Goal: Check status: Check status

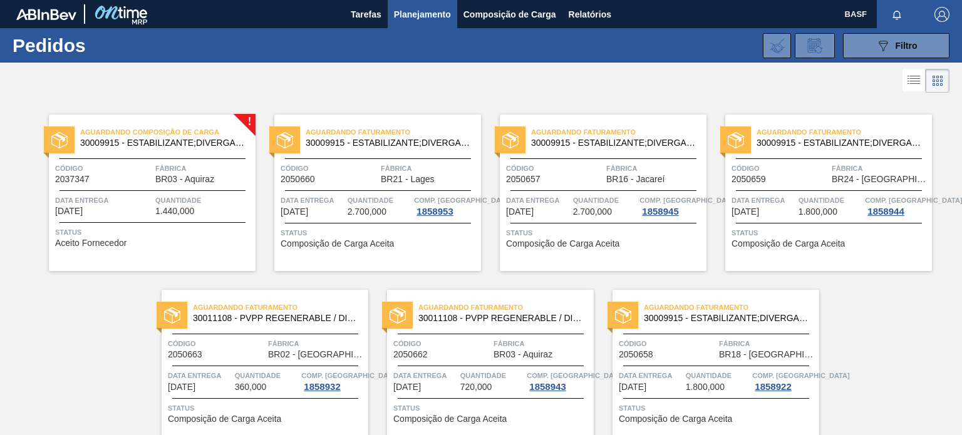
scroll to position [57, 0]
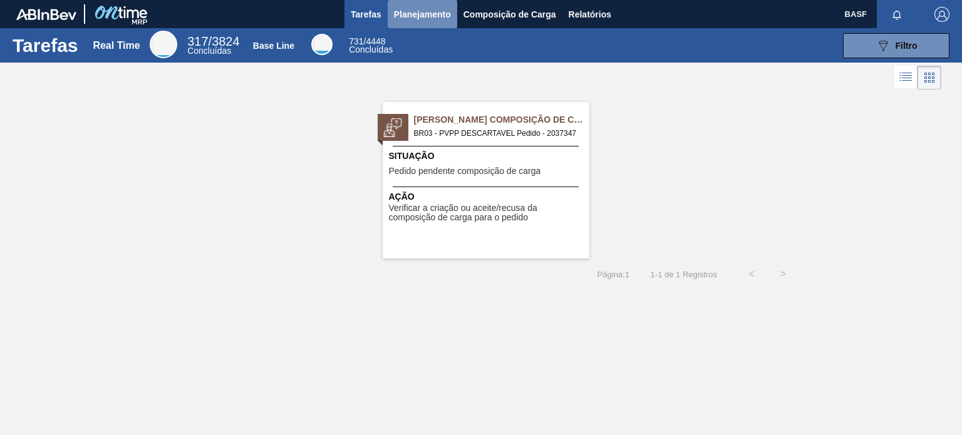
click at [391, 19] on button "Planejamento" at bounding box center [422, 14] width 69 height 28
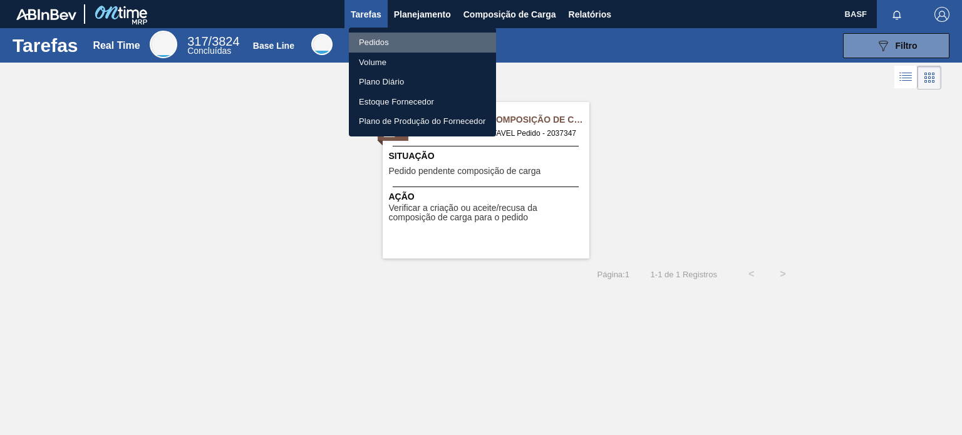
click at [381, 42] on li "Pedidos" at bounding box center [422, 43] width 147 height 20
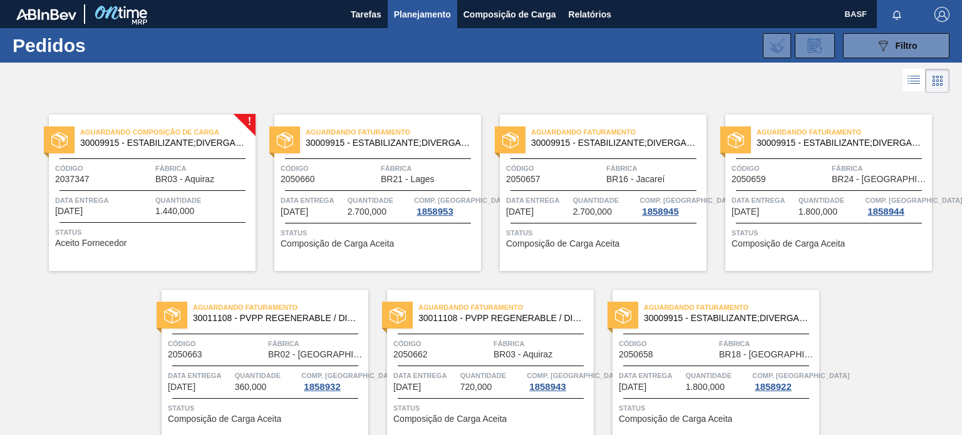
click at [616, 105] on div "Aguardando Faturamento 30009915 - ESTABILIZANTE;DIVERGAN F-PVPP;; Código 205065…" at bounding box center [593, 183] width 225 height 175
click at [558, 46] on div "089F7B8B-B2A5-4AFE-B5C0-19BA573D28AC Filtro Código Pedido Portal Códido PO SAP …" at bounding box center [573, 46] width 763 height 38
click at [548, 46] on div "089F7B8B-B2A5-4AFE-B5C0-19BA573D28AC Filtro Código Pedido Portal Códido PO SAP …" at bounding box center [573, 46] width 763 height 38
click at [543, 46] on div "089F7B8B-B2A5-4AFE-B5C0-19BA573D28AC Filtro Código Pedido Portal Códido PO SAP …" at bounding box center [573, 46] width 763 height 38
